Goal: Check status: Check status

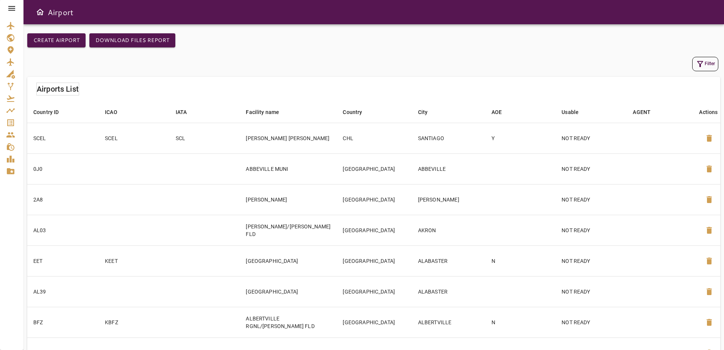
click at [14, 7] on icon at bounding box center [11, 8] width 9 height 9
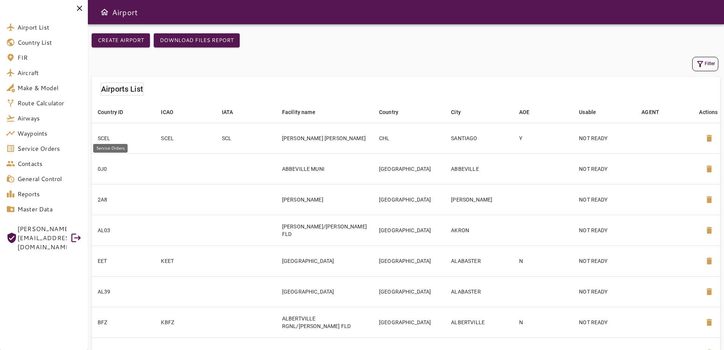
click at [58, 149] on span "Service Orders" at bounding box center [49, 148] width 64 height 9
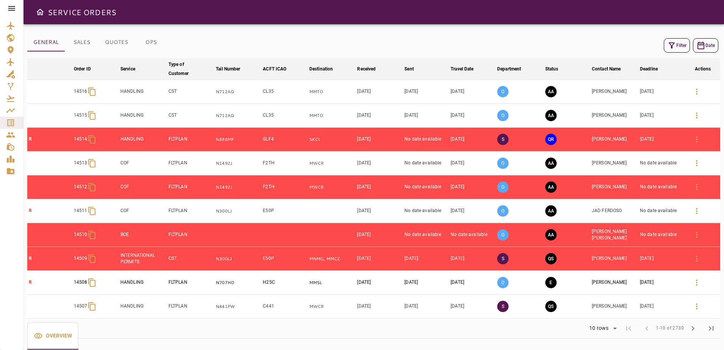
click at [675, 46] on icon "button" at bounding box center [672, 45] width 9 height 9
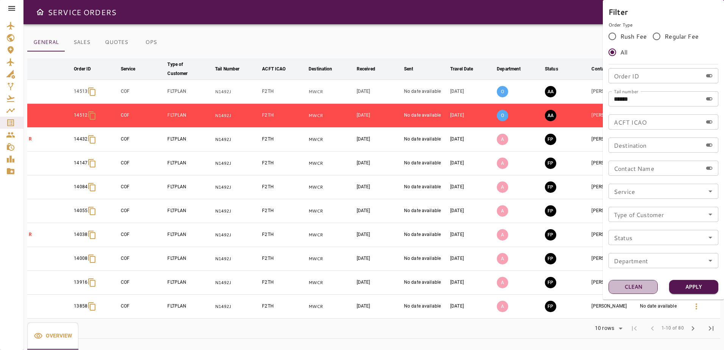
click at [636, 284] on button "Clean" at bounding box center [633, 287] width 49 height 14
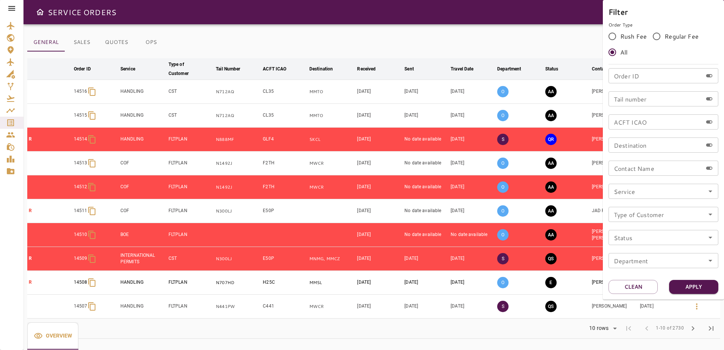
click at [657, 190] on input "Service" at bounding box center [663, 191] width 105 height 11
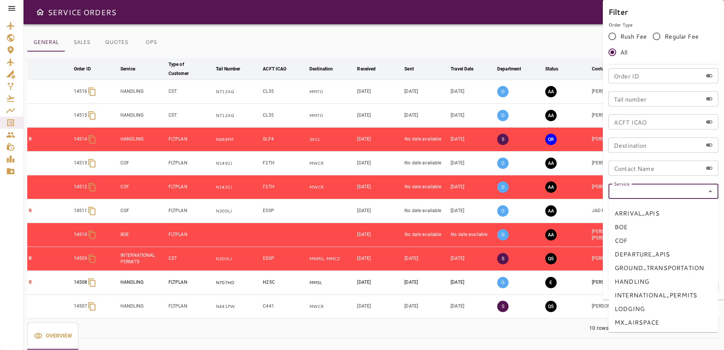
click at [649, 240] on li "COF" at bounding box center [664, 241] width 110 height 14
type input "***"
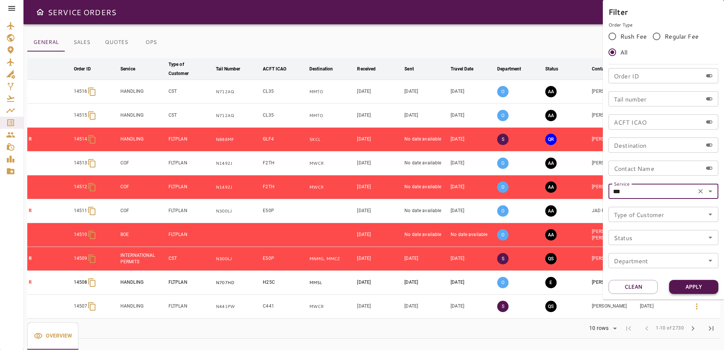
click at [691, 285] on button "Apply" at bounding box center [693, 287] width 49 height 14
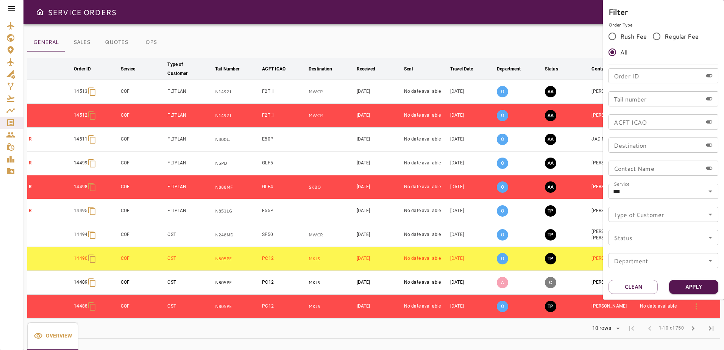
click at [543, 41] on div at bounding box center [362, 175] width 724 height 350
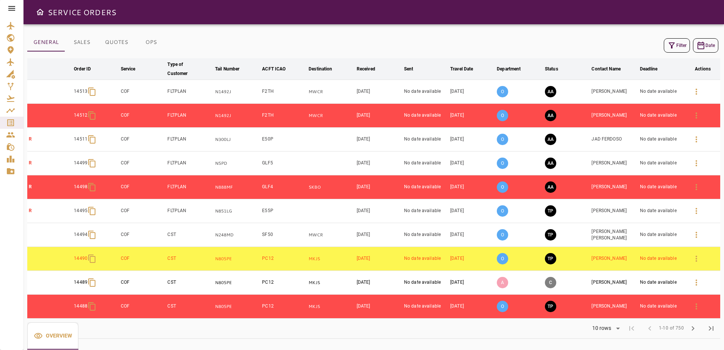
click at [7, 8] on icon at bounding box center [11, 8] width 9 height 9
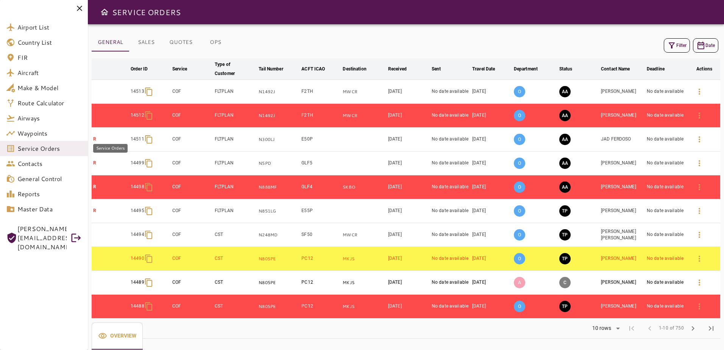
click at [47, 149] on span "Service Orders" at bounding box center [49, 148] width 64 height 9
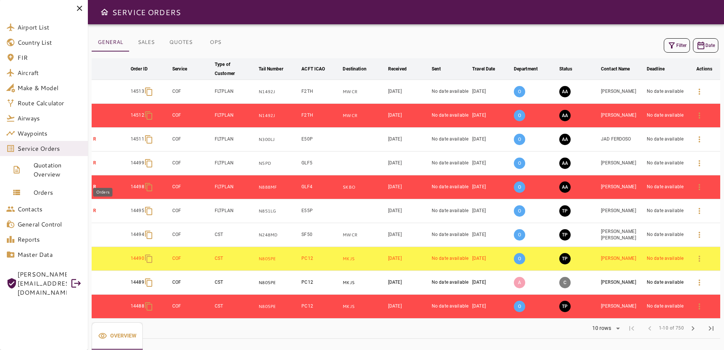
click at [59, 201] on link "Orders" at bounding box center [44, 192] width 88 height 18
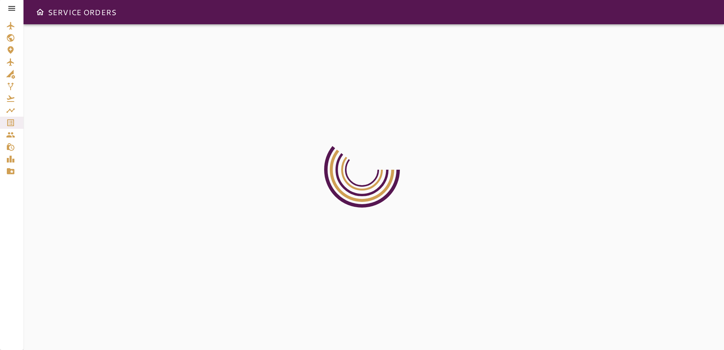
click at [54, 198] on div at bounding box center [373, 187] width 701 height 326
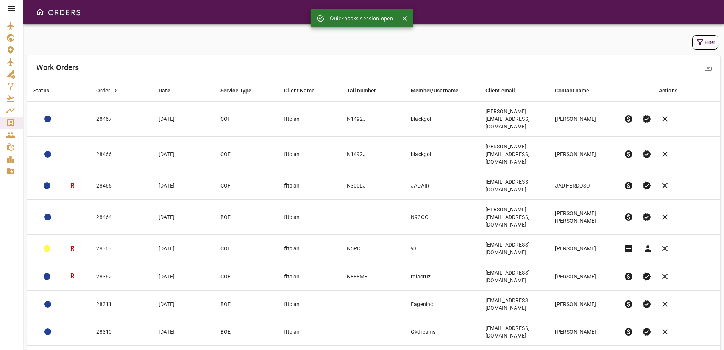
click at [710, 43] on button "Filter" at bounding box center [706, 42] width 26 height 14
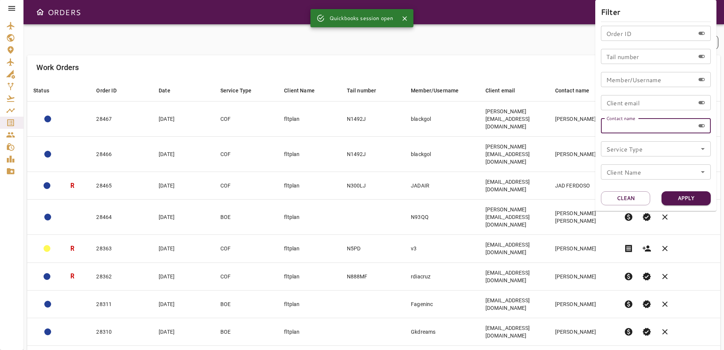
click at [647, 128] on input "Contact name" at bounding box center [648, 125] width 94 height 15
click at [532, 42] on div at bounding box center [362, 175] width 724 height 350
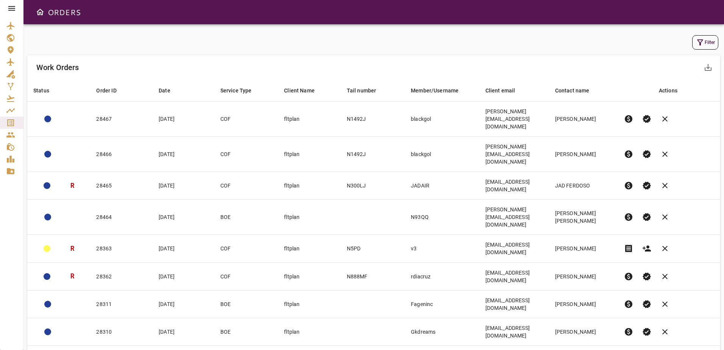
click at [702, 45] on icon "button" at bounding box center [700, 42] width 9 height 9
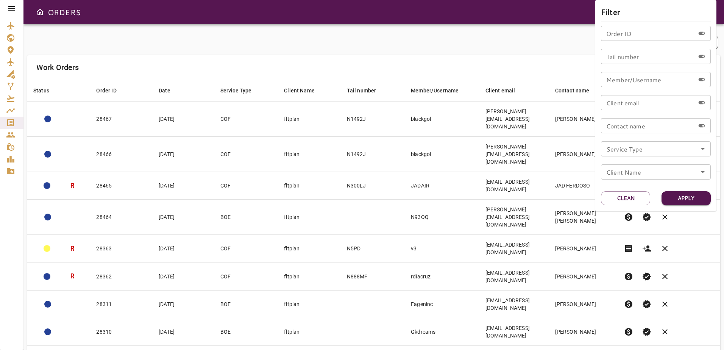
click at [564, 37] on div at bounding box center [362, 175] width 724 height 350
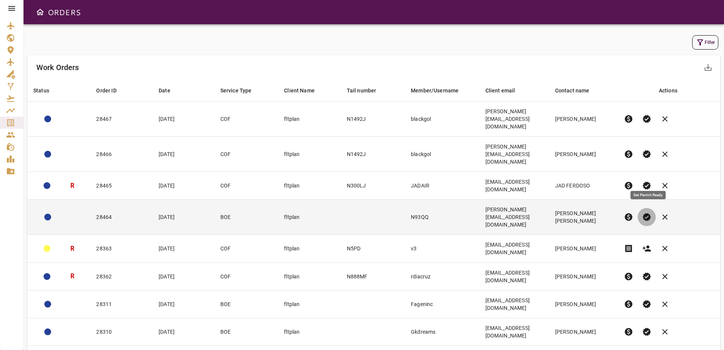
click at [652, 213] on span "verified" at bounding box center [647, 217] width 9 height 9
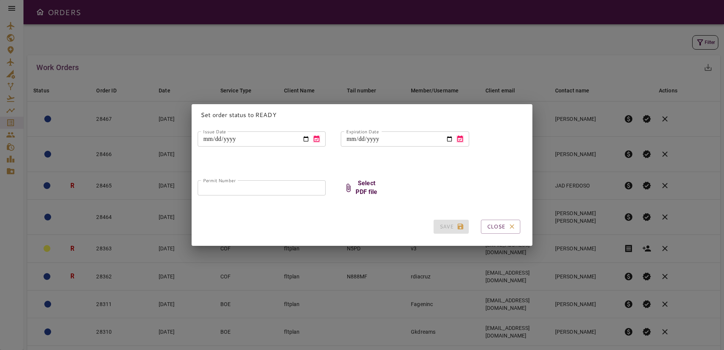
click at [546, 30] on div "Set order status to READY Issue Date Issue Date Expiration Date Expiration Date…" at bounding box center [362, 175] width 724 height 350
click at [508, 227] on icon "button" at bounding box center [512, 227] width 8 height 8
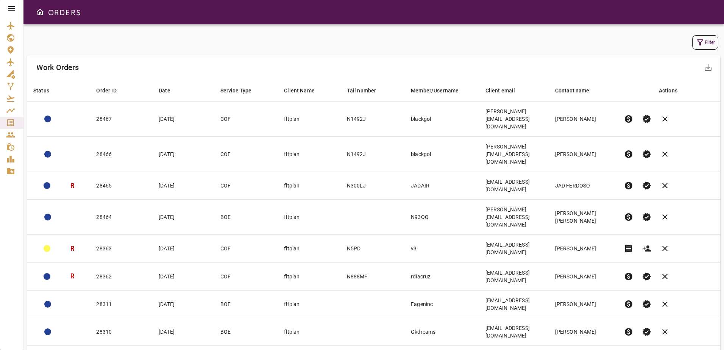
click at [698, 44] on icon "button" at bounding box center [700, 42] width 9 height 9
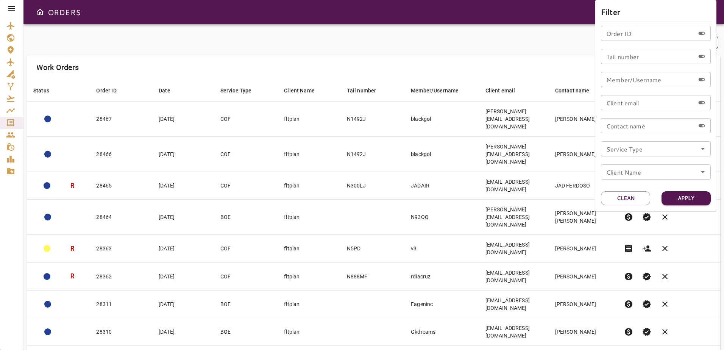
click at [647, 151] on input "Service Type" at bounding box center [656, 149] width 105 height 11
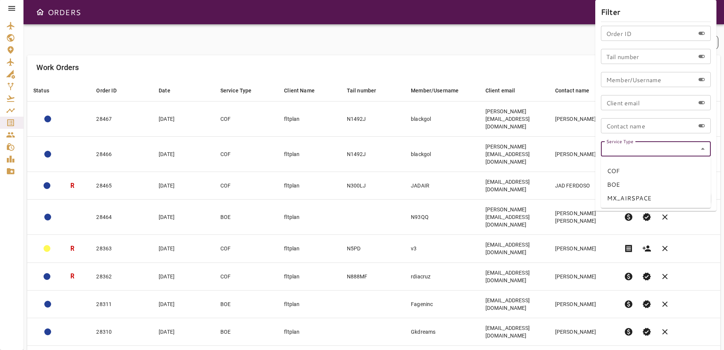
click at [643, 175] on li "COF" at bounding box center [656, 171] width 110 height 14
type input "***"
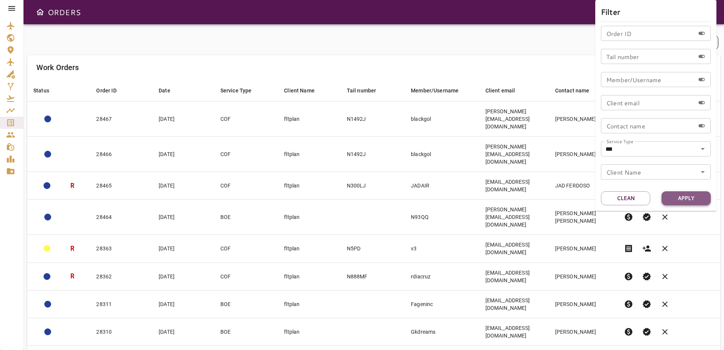
click at [686, 195] on button "Apply" at bounding box center [686, 198] width 49 height 14
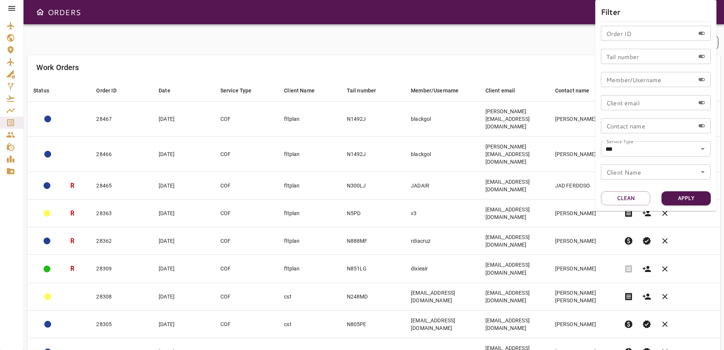
click at [571, 54] on div at bounding box center [362, 175] width 724 height 350
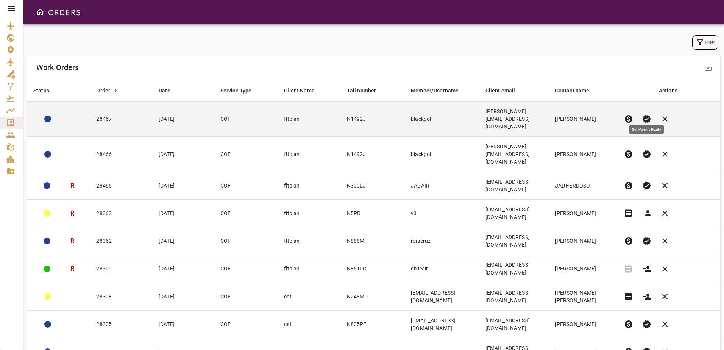
click at [645, 114] on span "verified" at bounding box center [647, 118] width 9 height 9
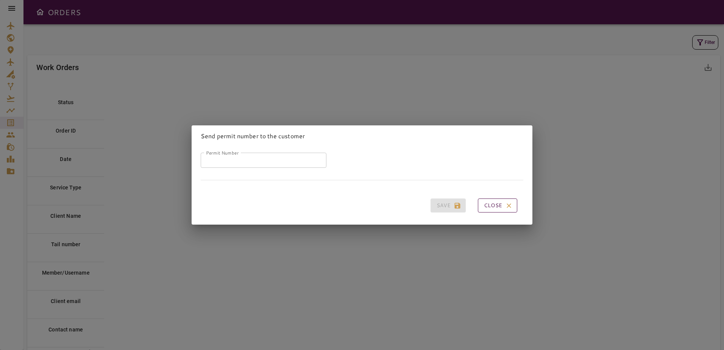
click at [493, 204] on button "Close" at bounding box center [497, 206] width 39 height 14
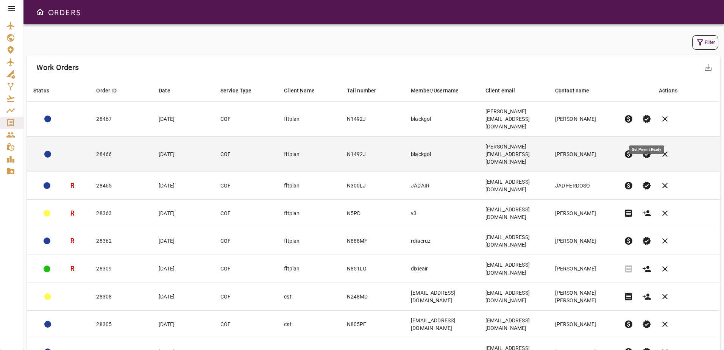
click at [649, 150] on span "verified" at bounding box center [647, 154] width 9 height 9
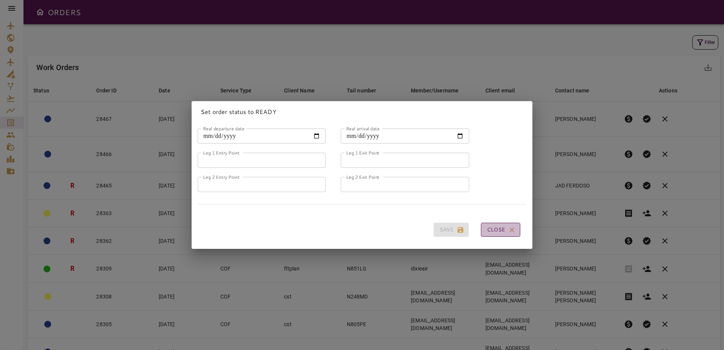
click at [495, 233] on button "Close" at bounding box center [500, 230] width 39 height 14
